Goal: Book appointment/travel/reservation

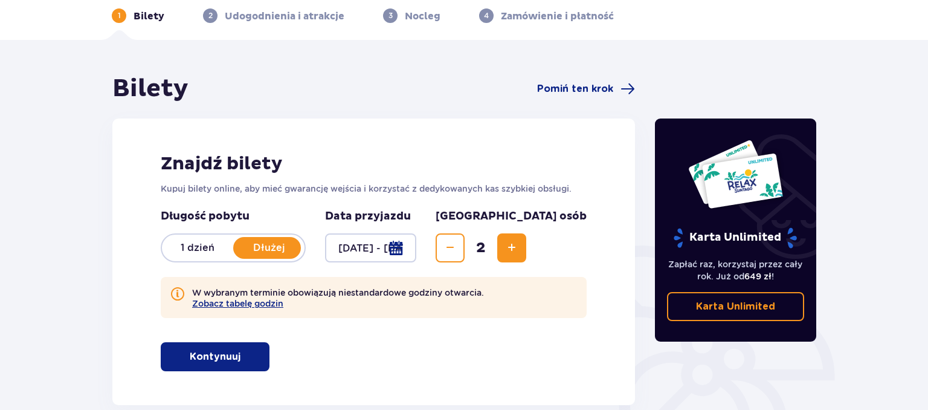
scroll to position [15, 0]
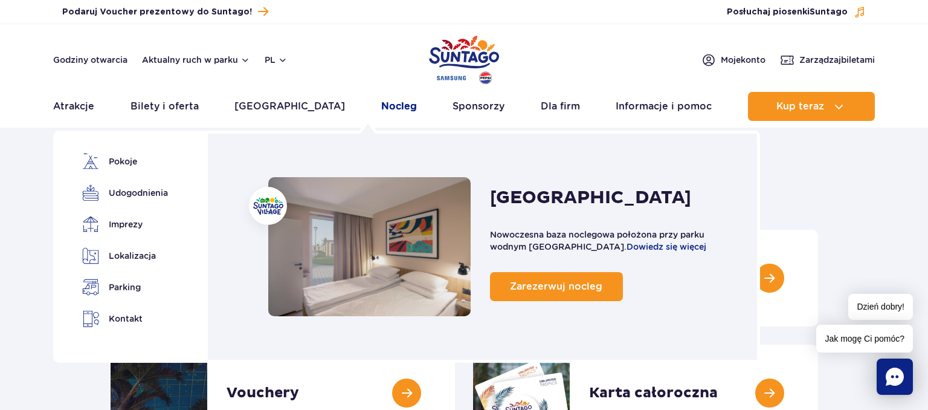
click at [381, 106] on link "Nocleg" at bounding box center [399, 106] width 36 height 29
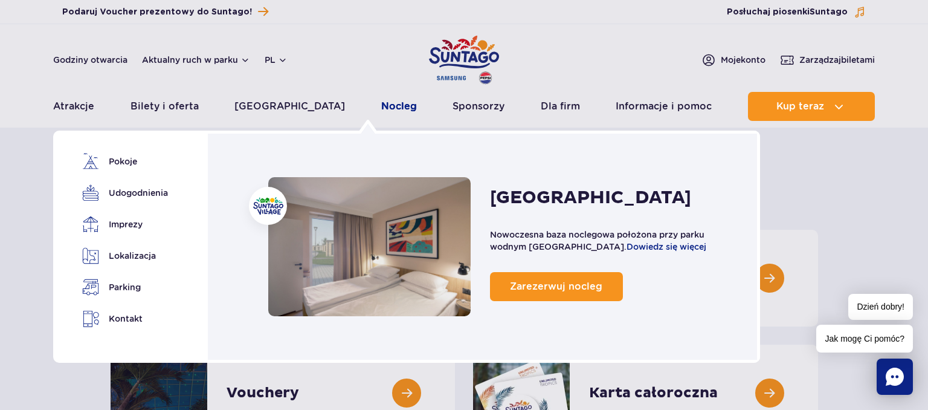
click at [381, 105] on link "Nocleg" at bounding box center [399, 106] width 36 height 29
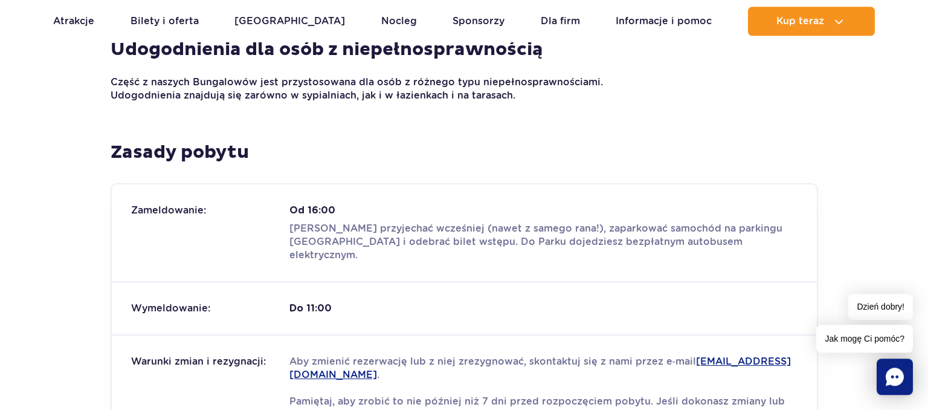
scroll to position [1404, 0]
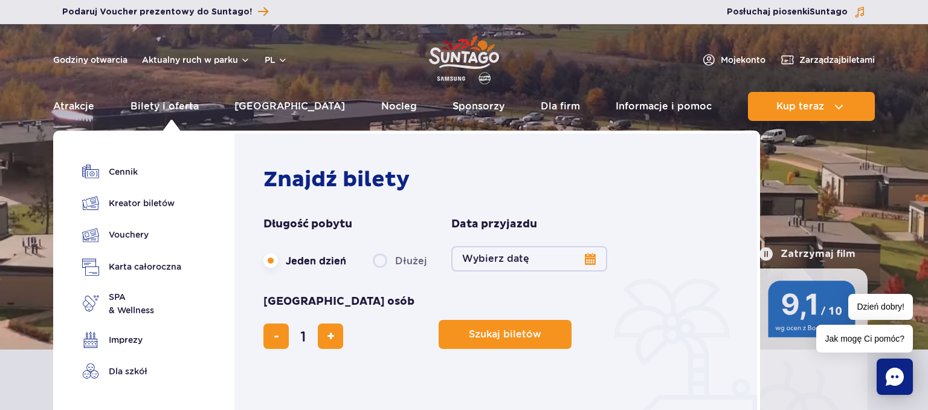
click at [383, 260] on label "Dłużej" at bounding box center [400, 260] width 54 height 25
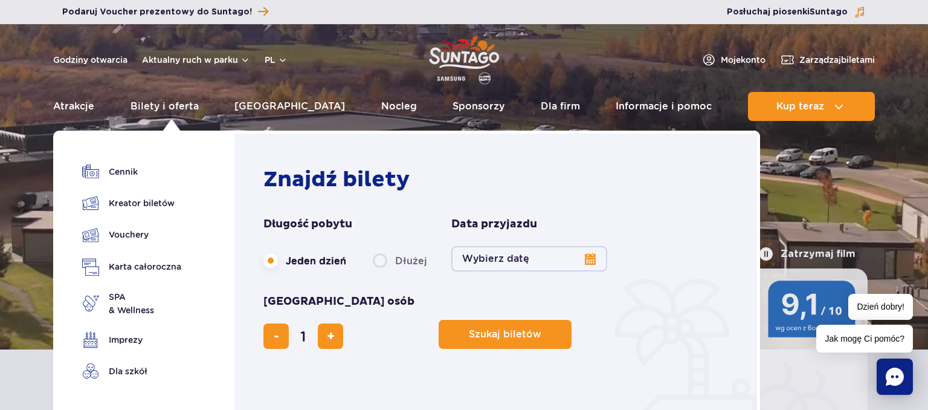
click at [383, 271] on input "Dłużej" at bounding box center [379, 272] width 13 height 2
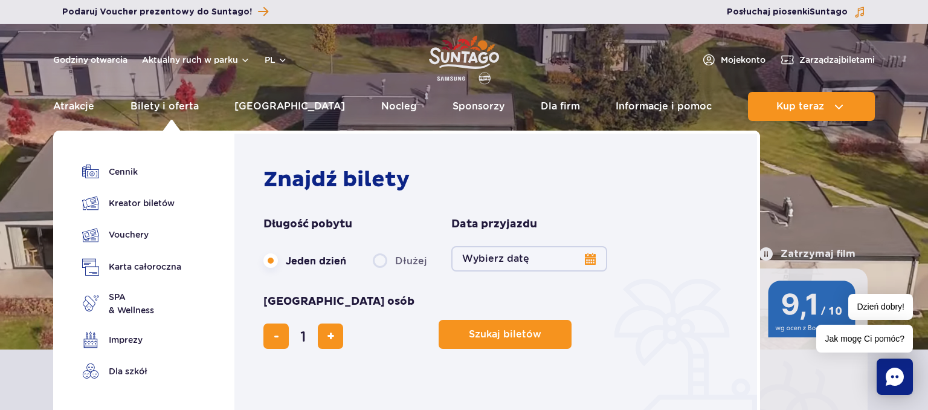
radio input "false"
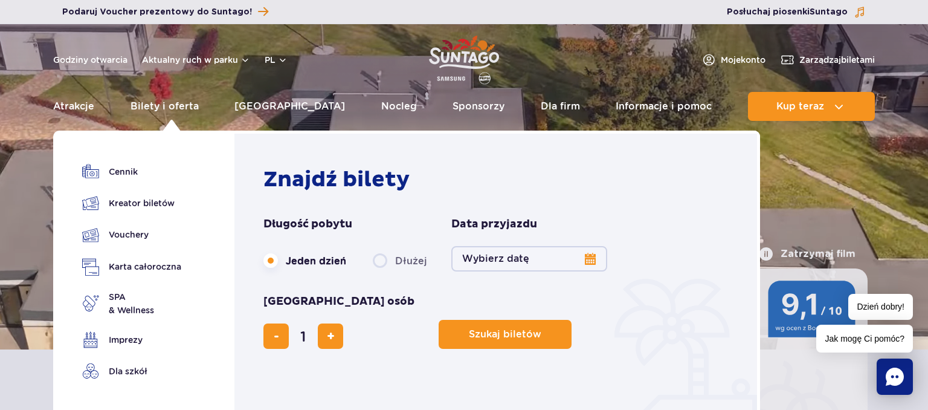
radio input "true"
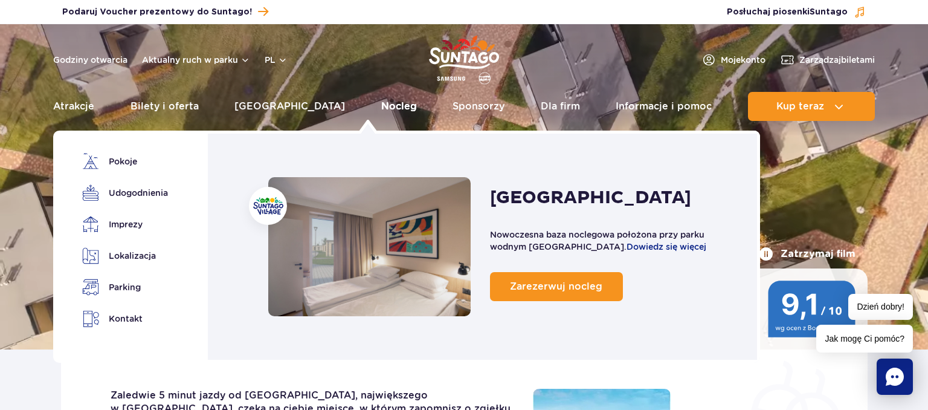
click at [381, 105] on link "Nocleg" at bounding box center [399, 106] width 36 height 29
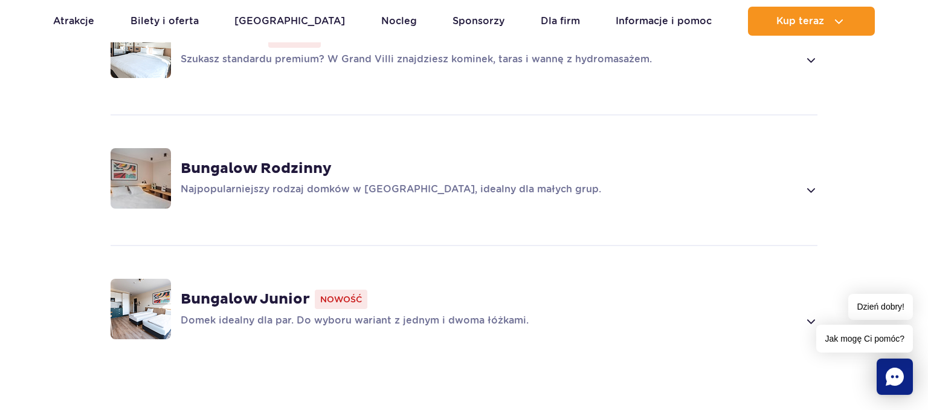
scroll to position [957, 0]
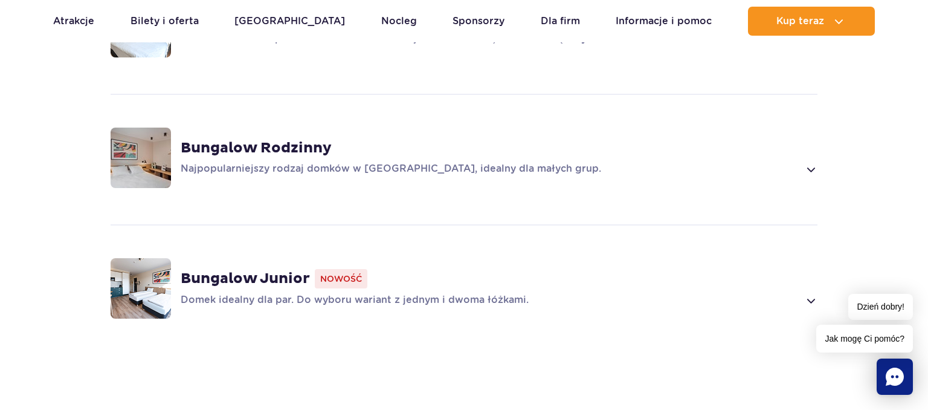
click at [240, 269] on strong "Bungalow Junior" at bounding box center [245, 278] width 129 height 18
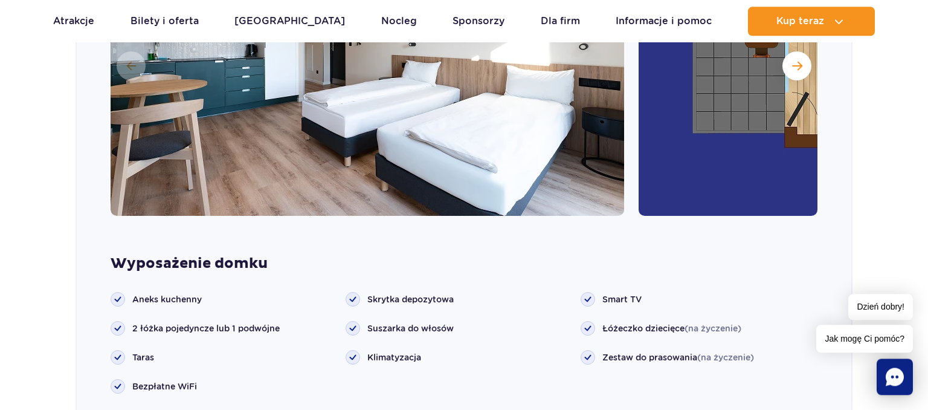
scroll to position [1170, 0]
